Goal: Task Accomplishment & Management: Use online tool/utility

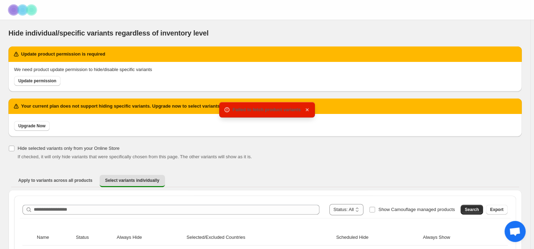
click at [305, 112] on icon "button" at bounding box center [307, 109] width 7 height 7
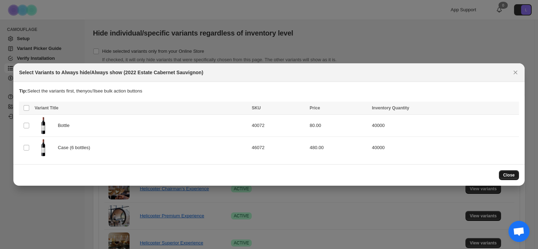
click at [518, 173] on button "Close" at bounding box center [509, 175] width 20 height 10
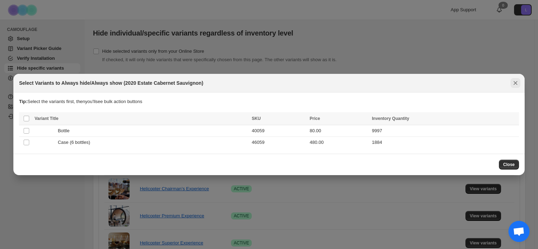
click at [514, 86] on icon "Close" at bounding box center [515, 83] width 7 height 7
click at [515, 164] on button "Close" at bounding box center [509, 165] width 20 height 10
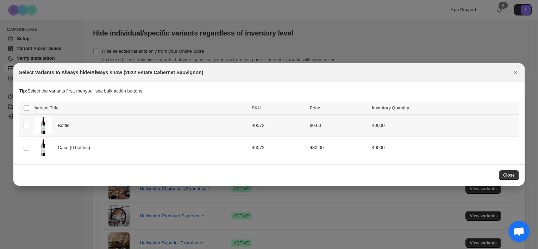
click at [31, 125] on td "Select product variant" at bounding box center [25, 126] width 13 height 22
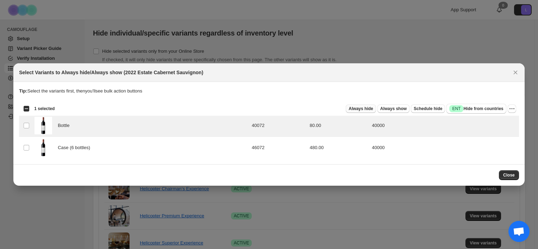
click at [372, 106] on span "Always hide" at bounding box center [361, 109] width 24 height 6
click at [373, 108] on span "Always hide" at bounding box center [361, 109] width 24 height 6
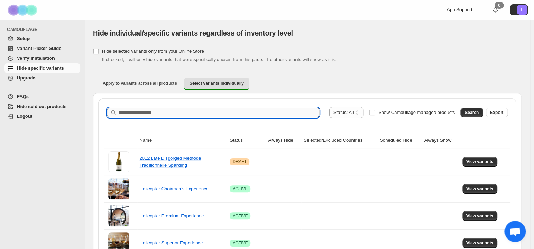
click at [137, 115] on input "Search product name" at bounding box center [218, 113] width 201 height 10
type input "**********"
click at [475, 112] on span "Search" at bounding box center [472, 113] width 14 height 6
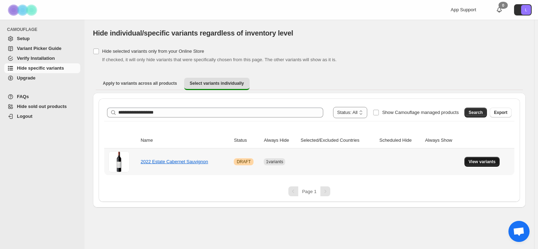
click at [489, 159] on span "View variants" at bounding box center [482, 162] width 27 height 6
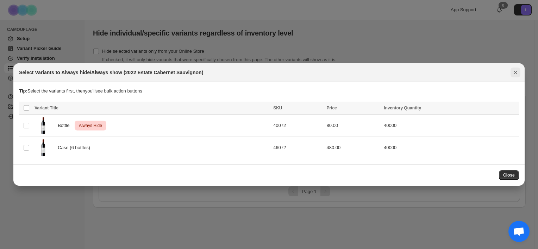
click at [510, 70] on button "Close" at bounding box center [515, 73] width 10 height 10
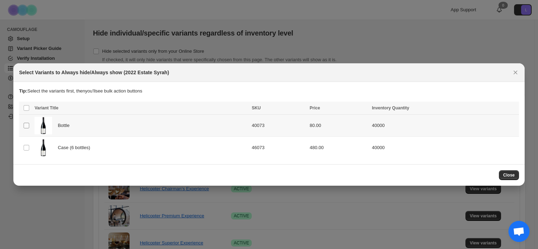
click at [29, 129] on span ":r4:" at bounding box center [26, 126] width 6 height 6
click at [23, 128] on span ":r4:" at bounding box center [26, 126] width 6 height 6
click at [23, 127] on span ":r4:" at bounding box center [26, 126] width 6 height 6
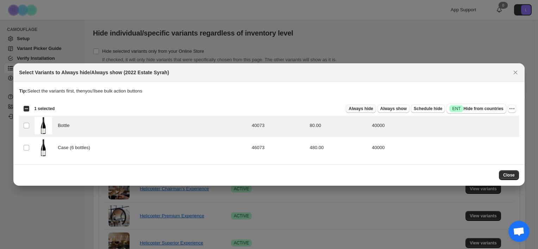
click at [359, 108] on span "Always hide" at bounding box center [361, 109] width 24 height 6
